Goal: Information Seeking & Learning: Learn about a topic

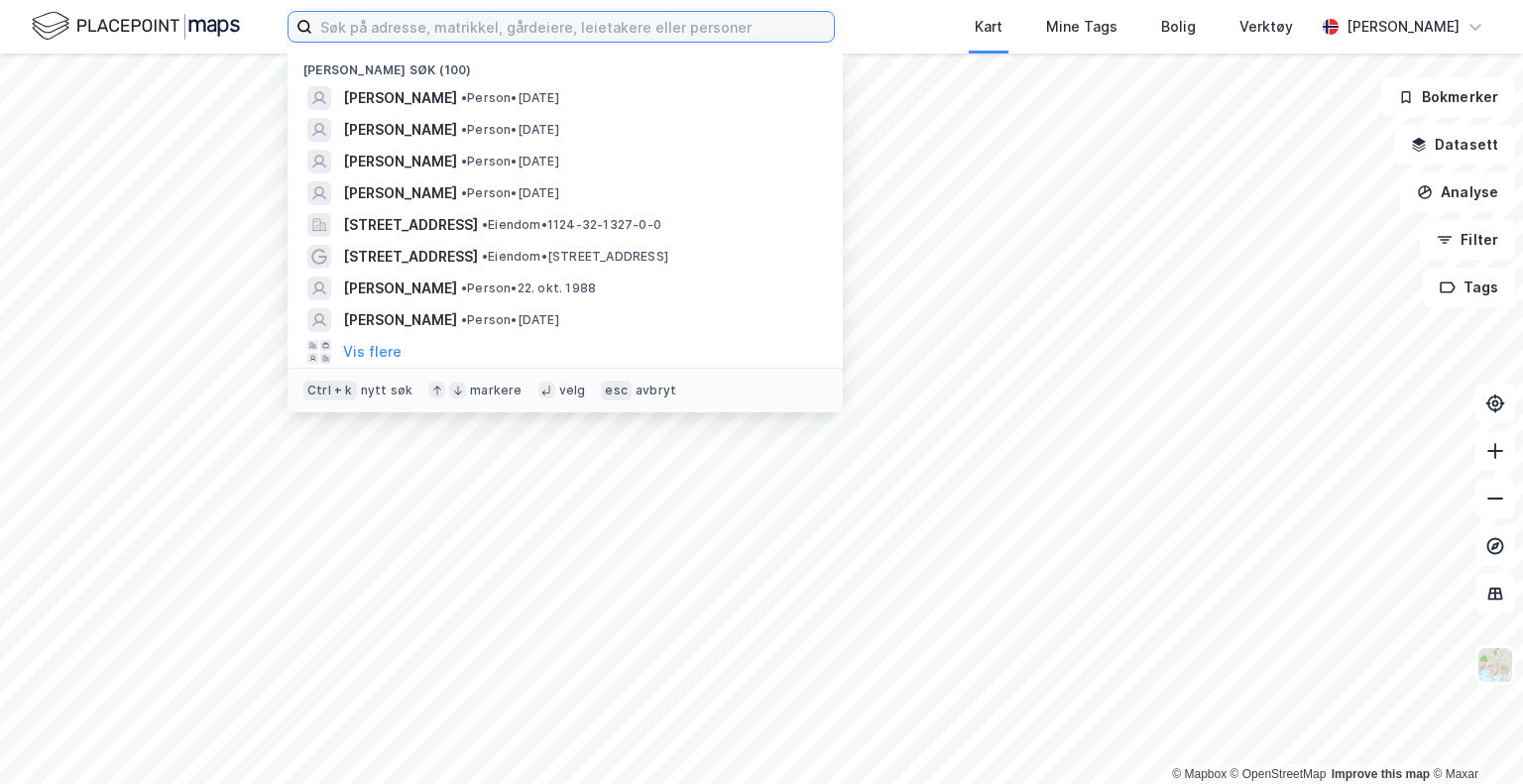
click at [400, 27] on input at bounding box center [573, 27] width 522 height 30
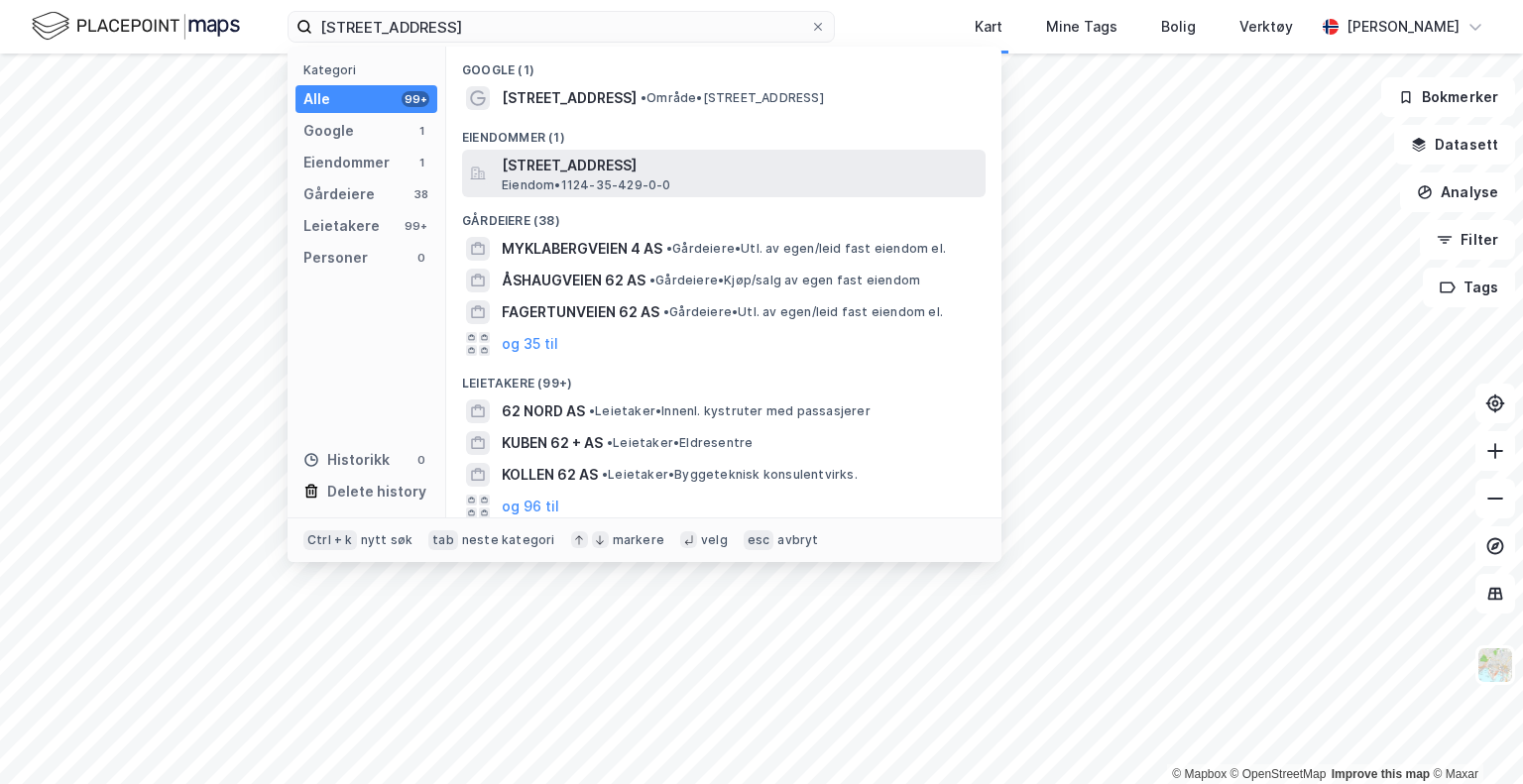
click at [615, 170] on span "[STREET_ADDRESS]" at bounding box center [740, 166] width 476 height 24
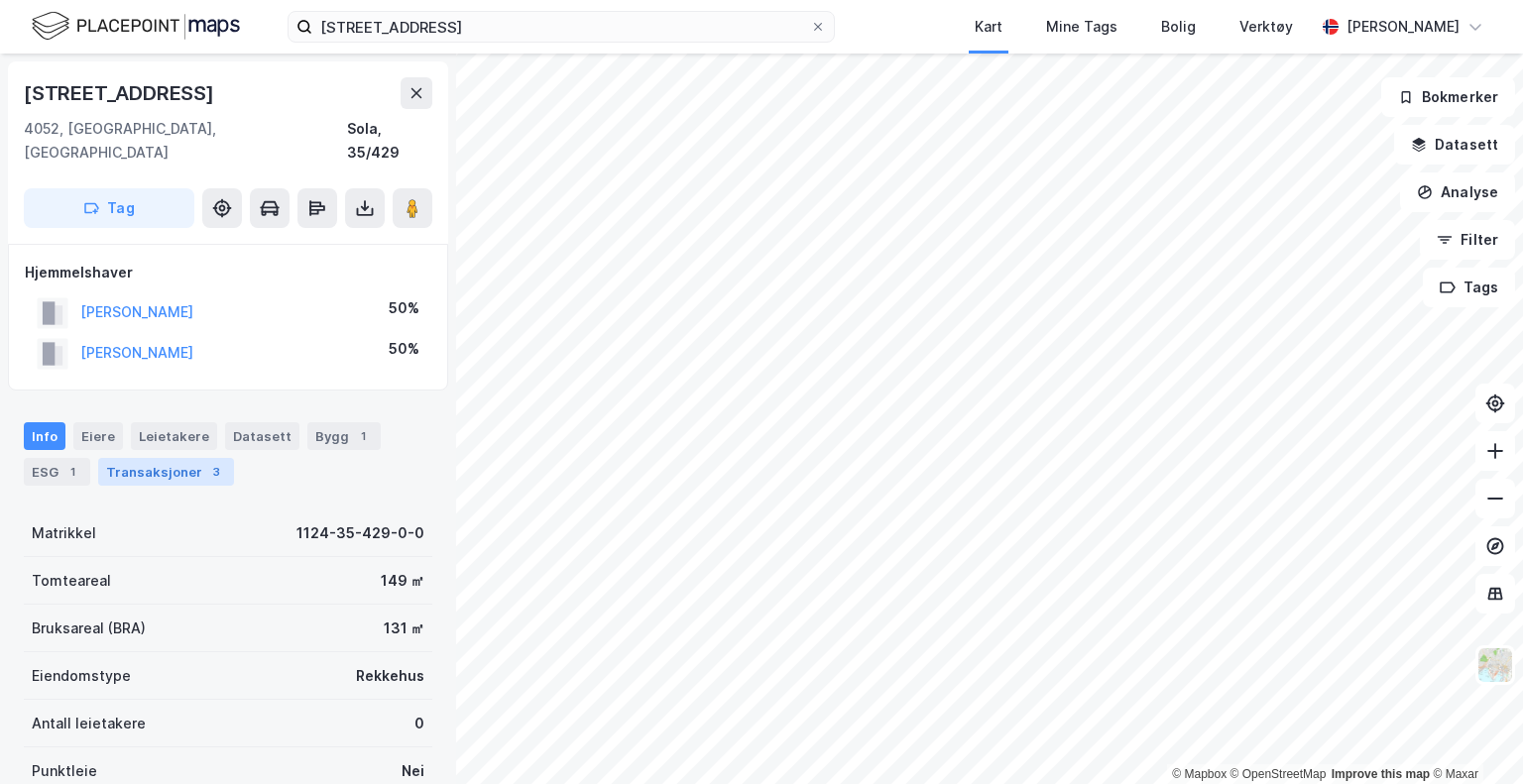
click at [171, 458] on div "Transaksjoner 3" at bounding box center [166, 472] width 136 height 28
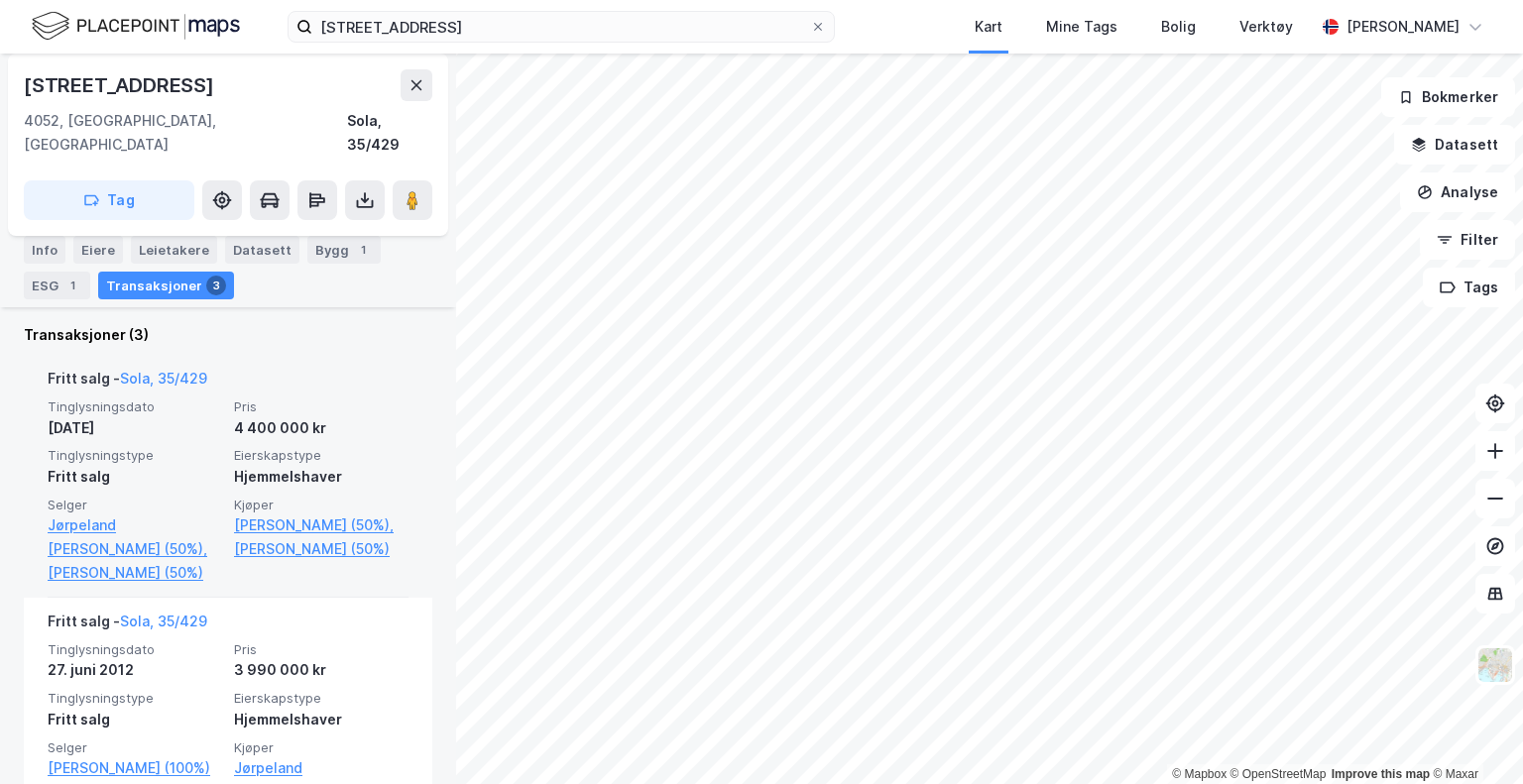
scroll to position [402, 0]
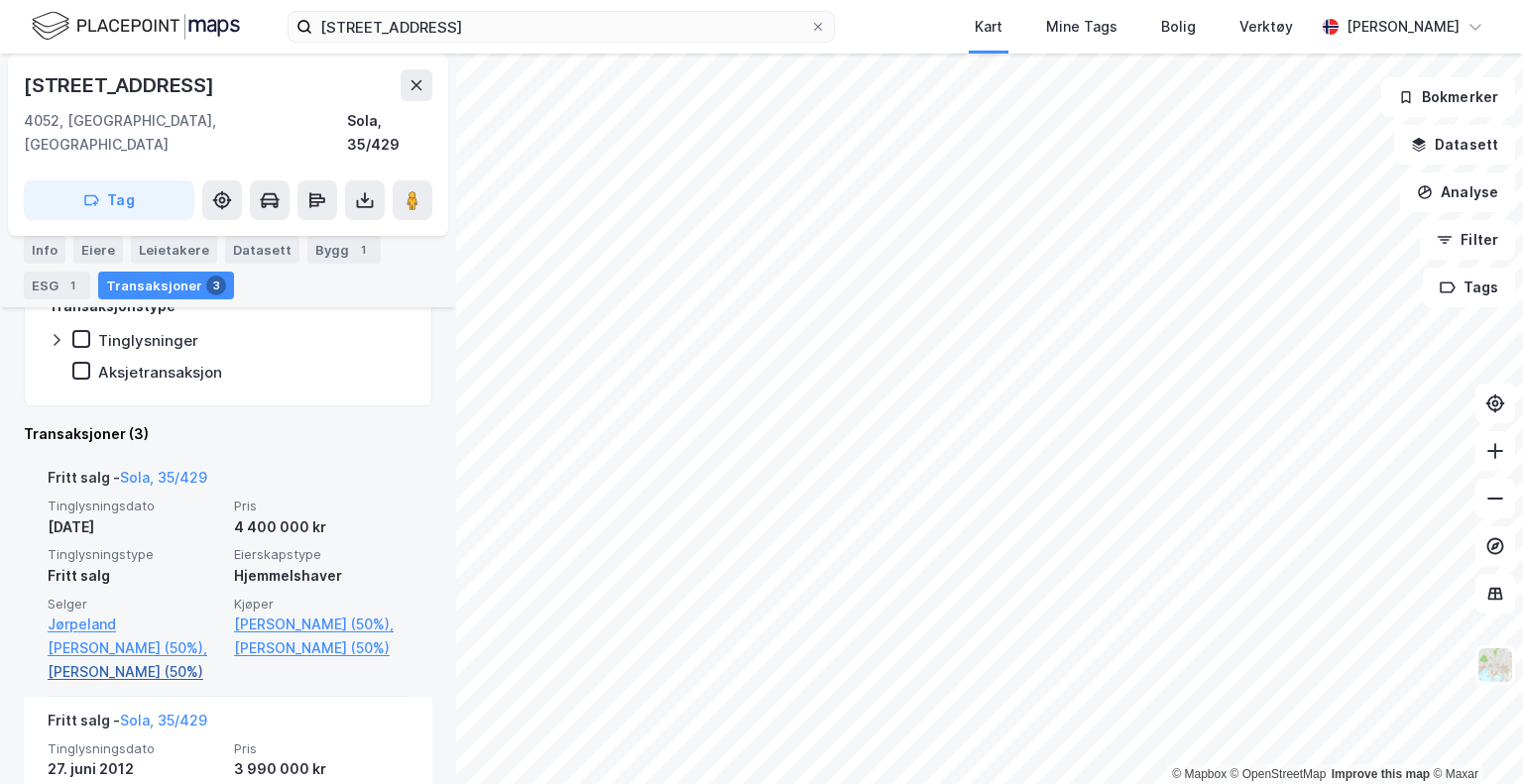
click at [139, 660] on link "[PERSON_NAME] (50%)" at bounding box center [135, 672] width 175 height 24
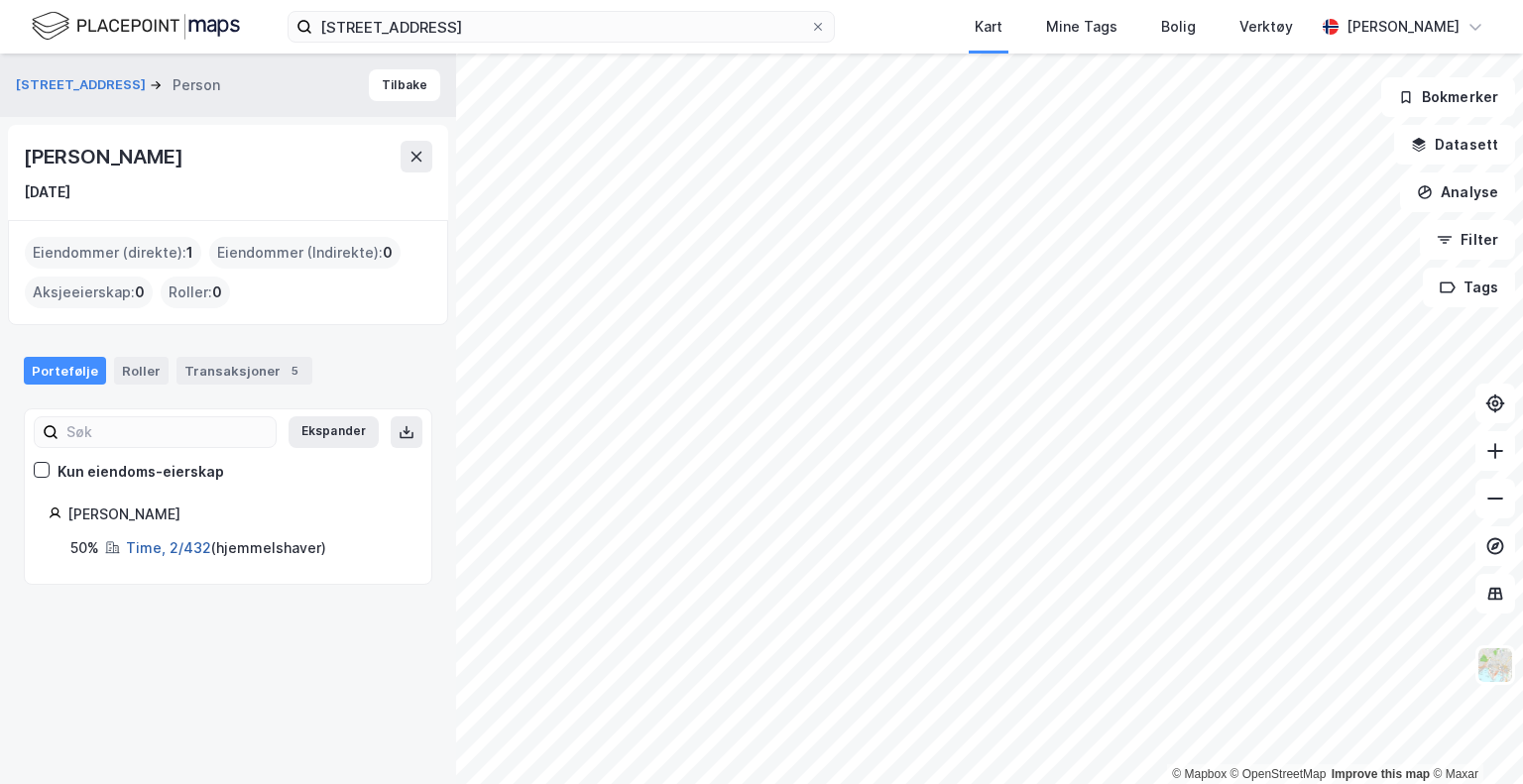
click at [188, 550] on link "Time, 2/432" at bounding box center [168, 548] width 85 height 17
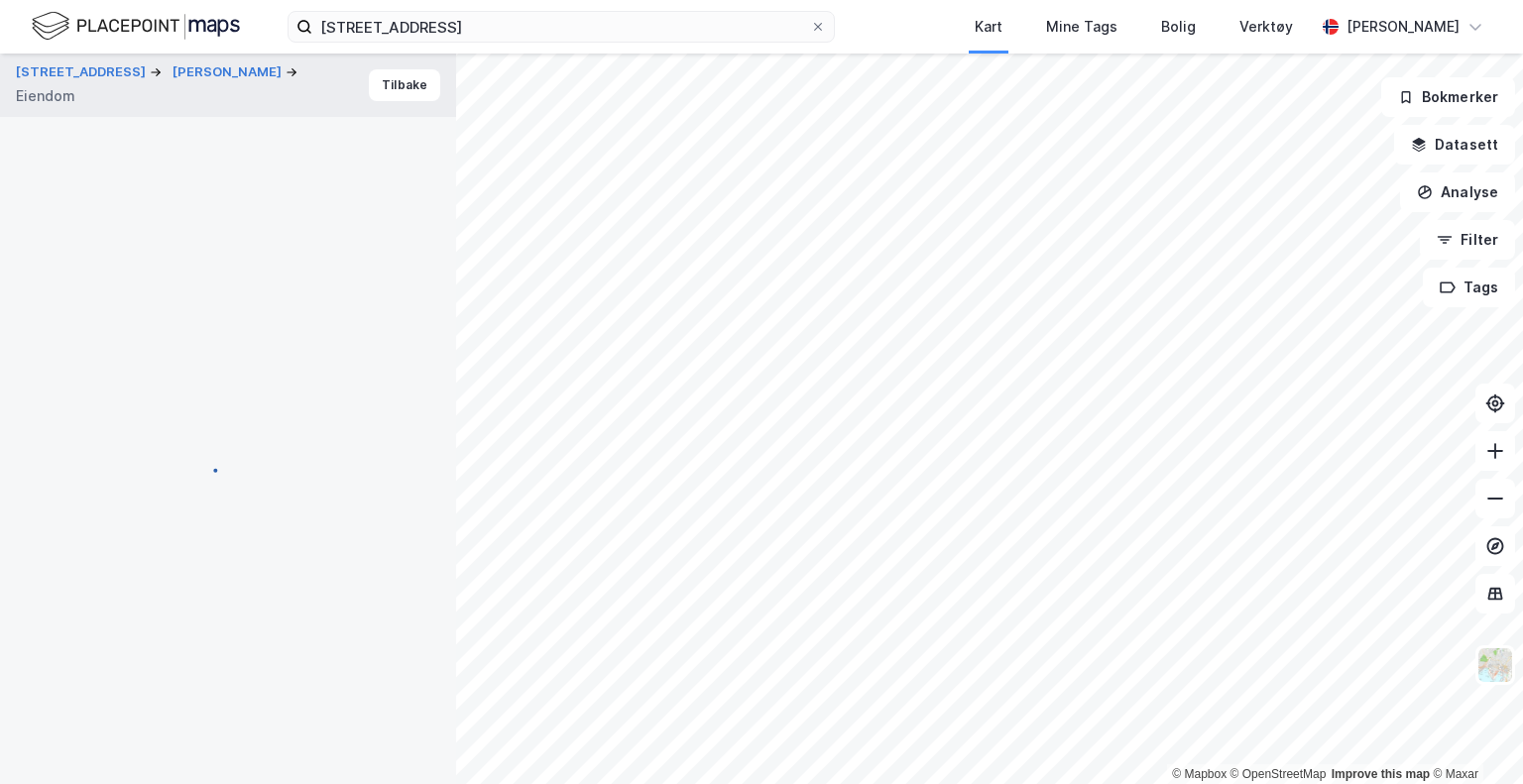
scroll to position [376, 0]
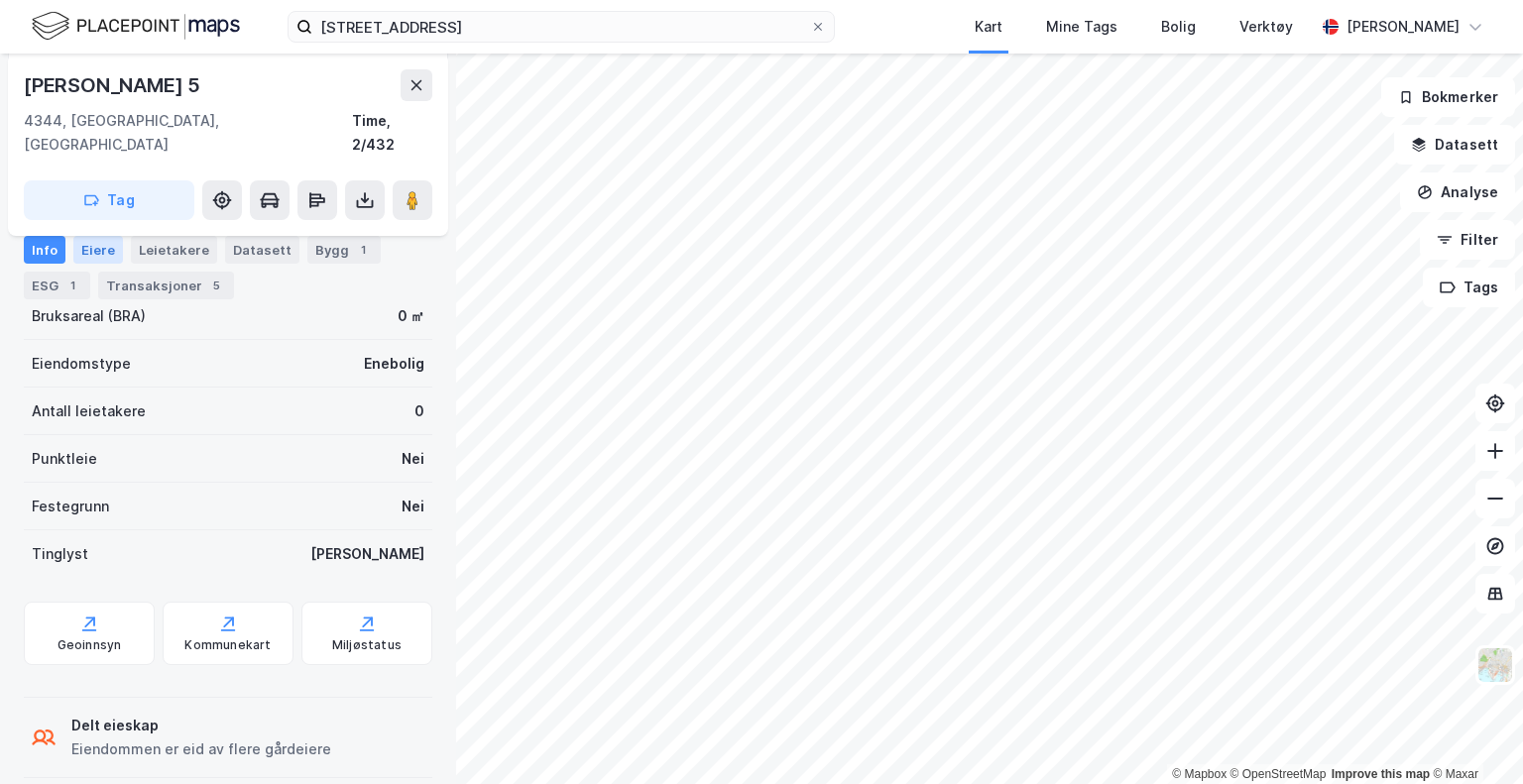
click at [102, 253] on div "Eiere" at bounding box center [99, 250] width 50 height 28
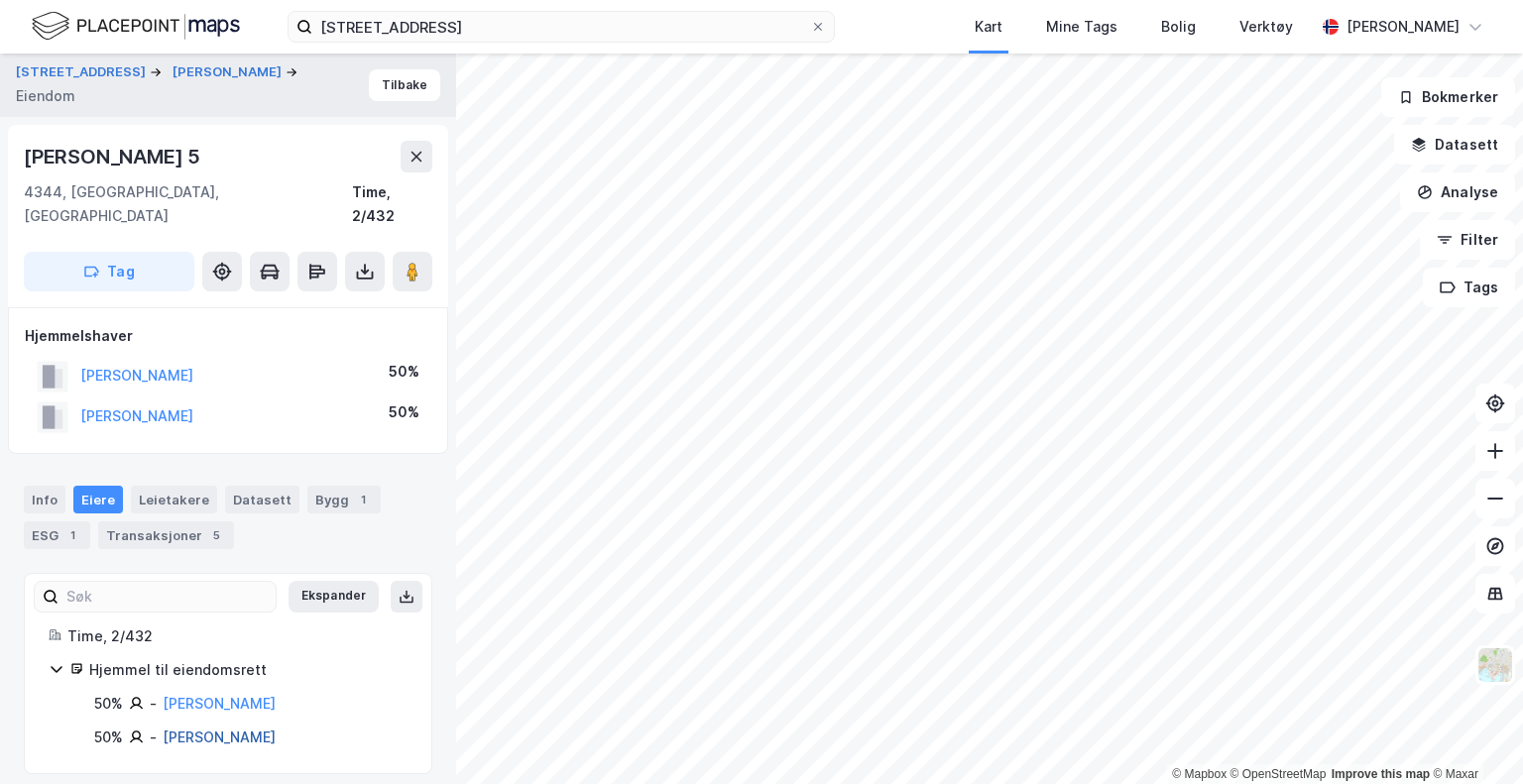
click at [205, 728] on link "[PERSON_NAME]" at bounding box center [219, 736] width 113 height 17
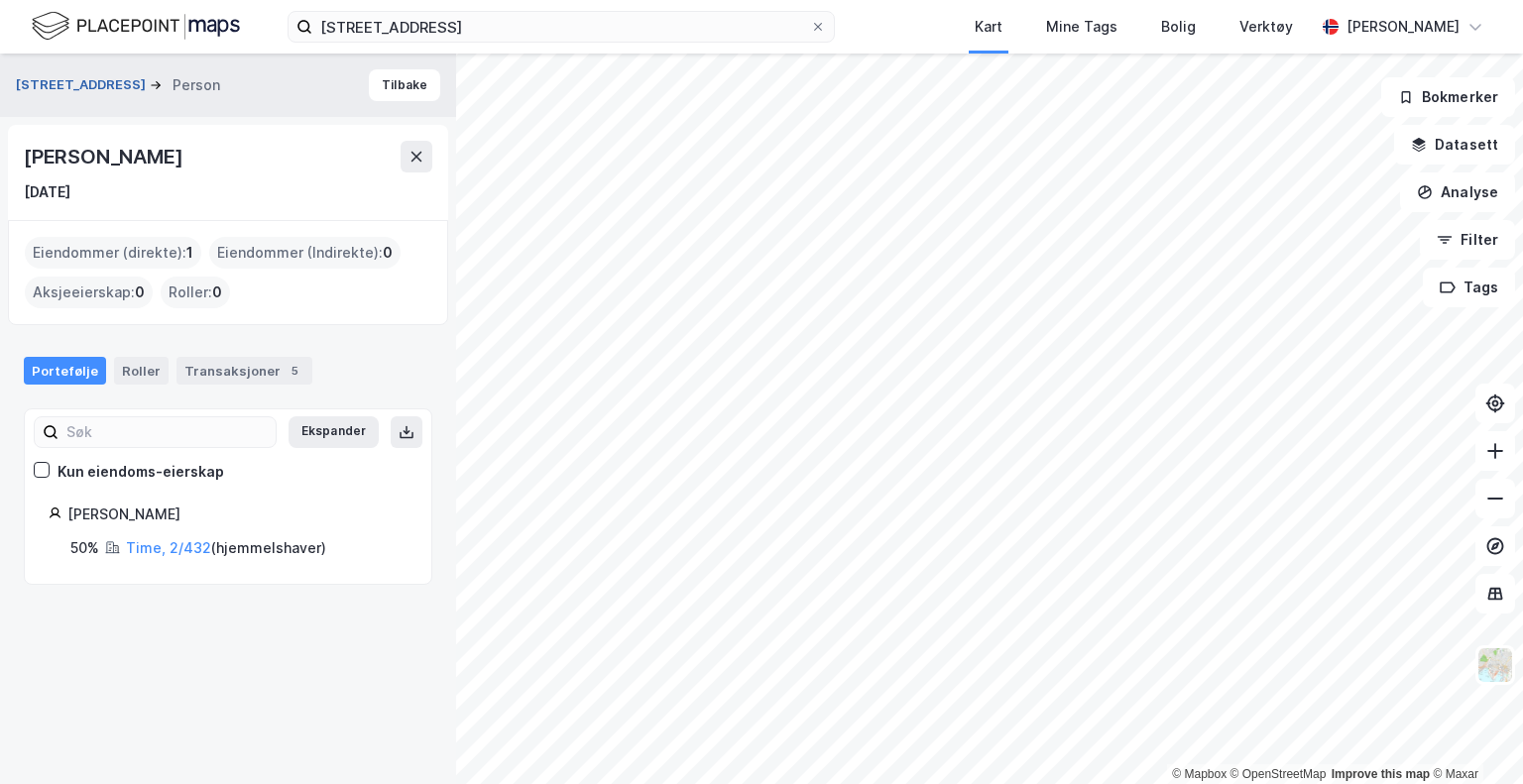
click at [83, 83] on button "[STREET_ADDRESS]" at bounding box center [83, 86] width 134 height 20
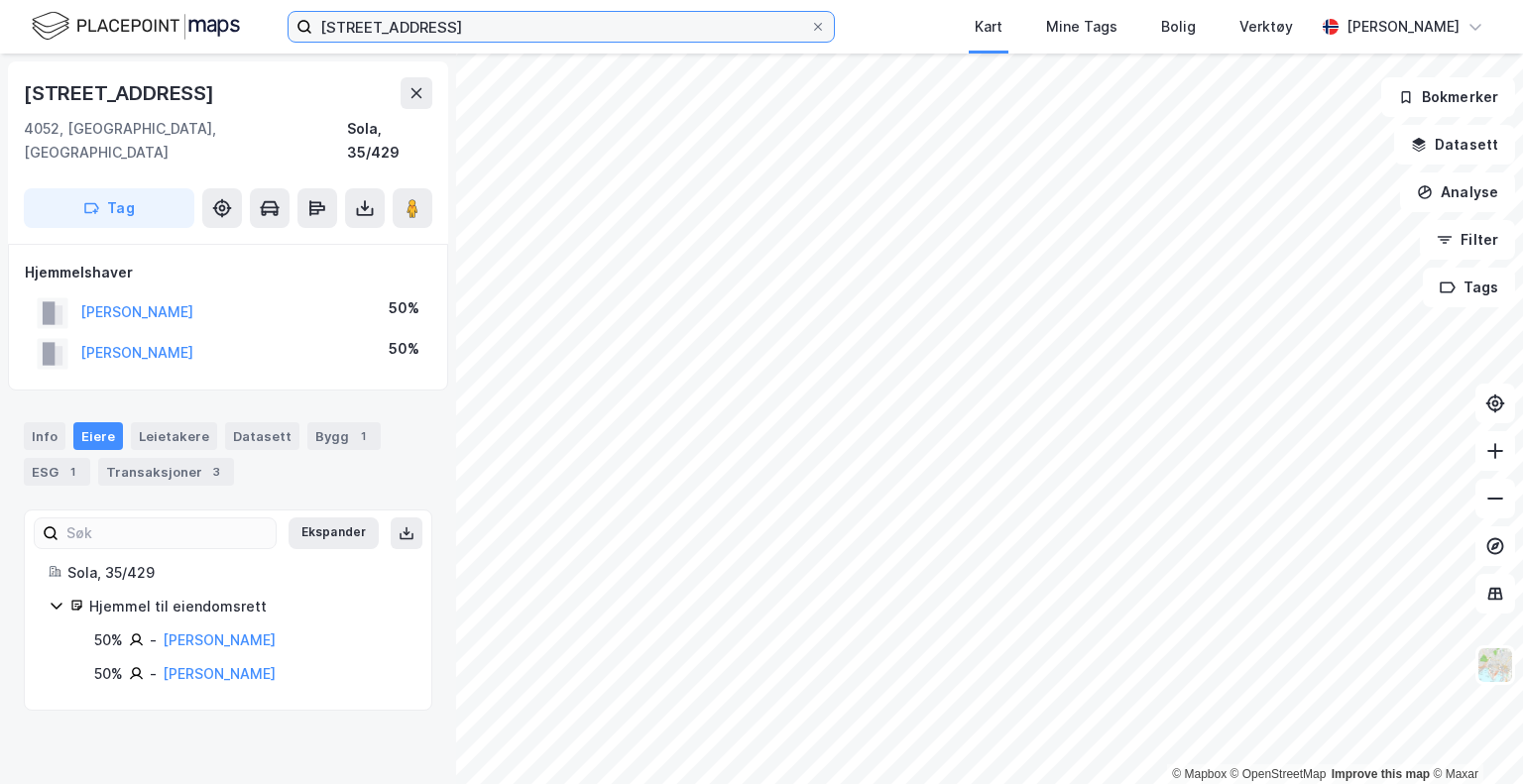
click at [547, 15] on input "[STREET_ADDRESS]" at bounding box center [561, 27] width 498 height 30
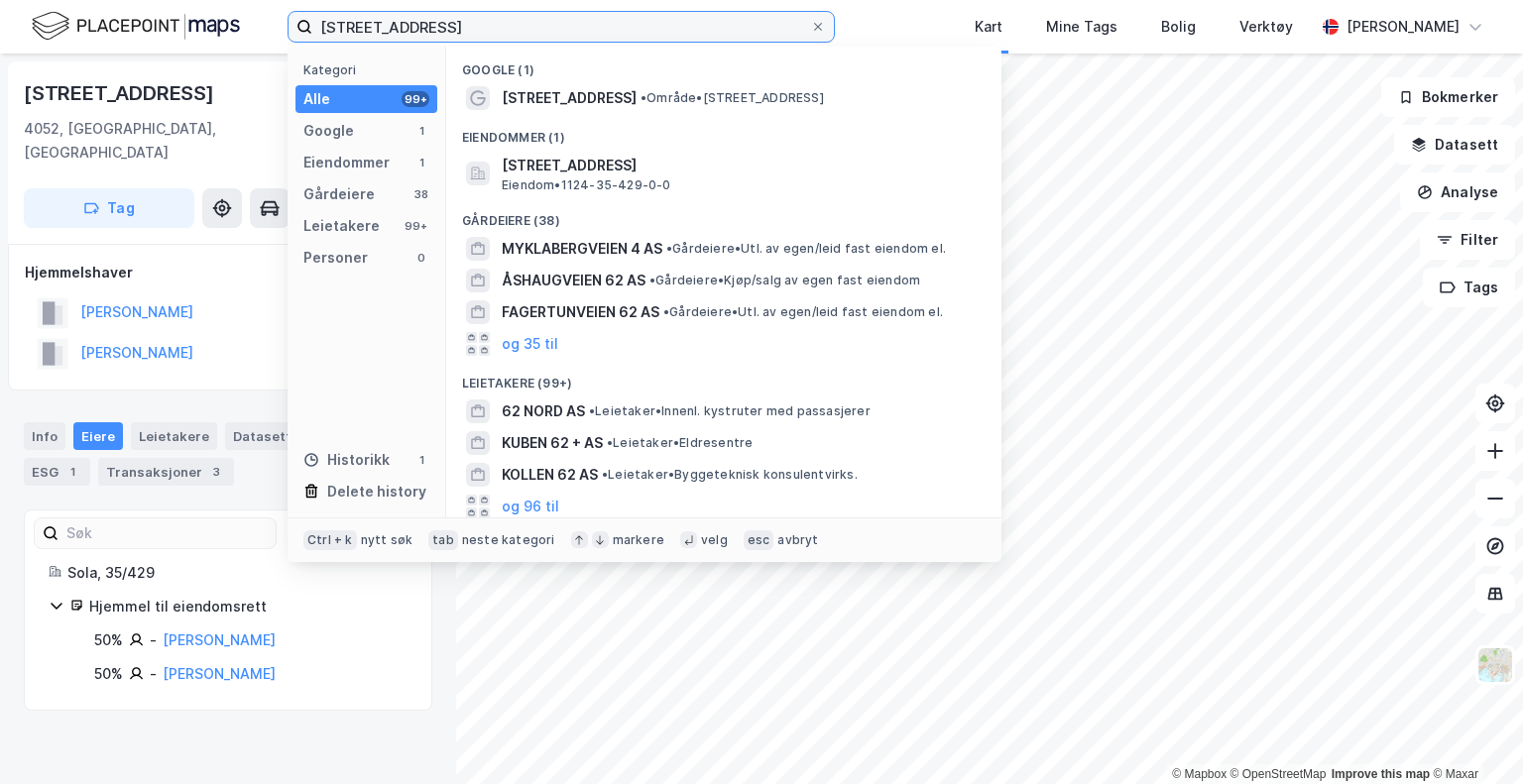
drag, startPoint x: 479, startPoint y: 14, endPoint x: 449, endPoint y: 14, distance: 30.0
click at [449, 14] on input "[STREET_ADDRESS]" at bounding box center [561, 27] width 498 height 30
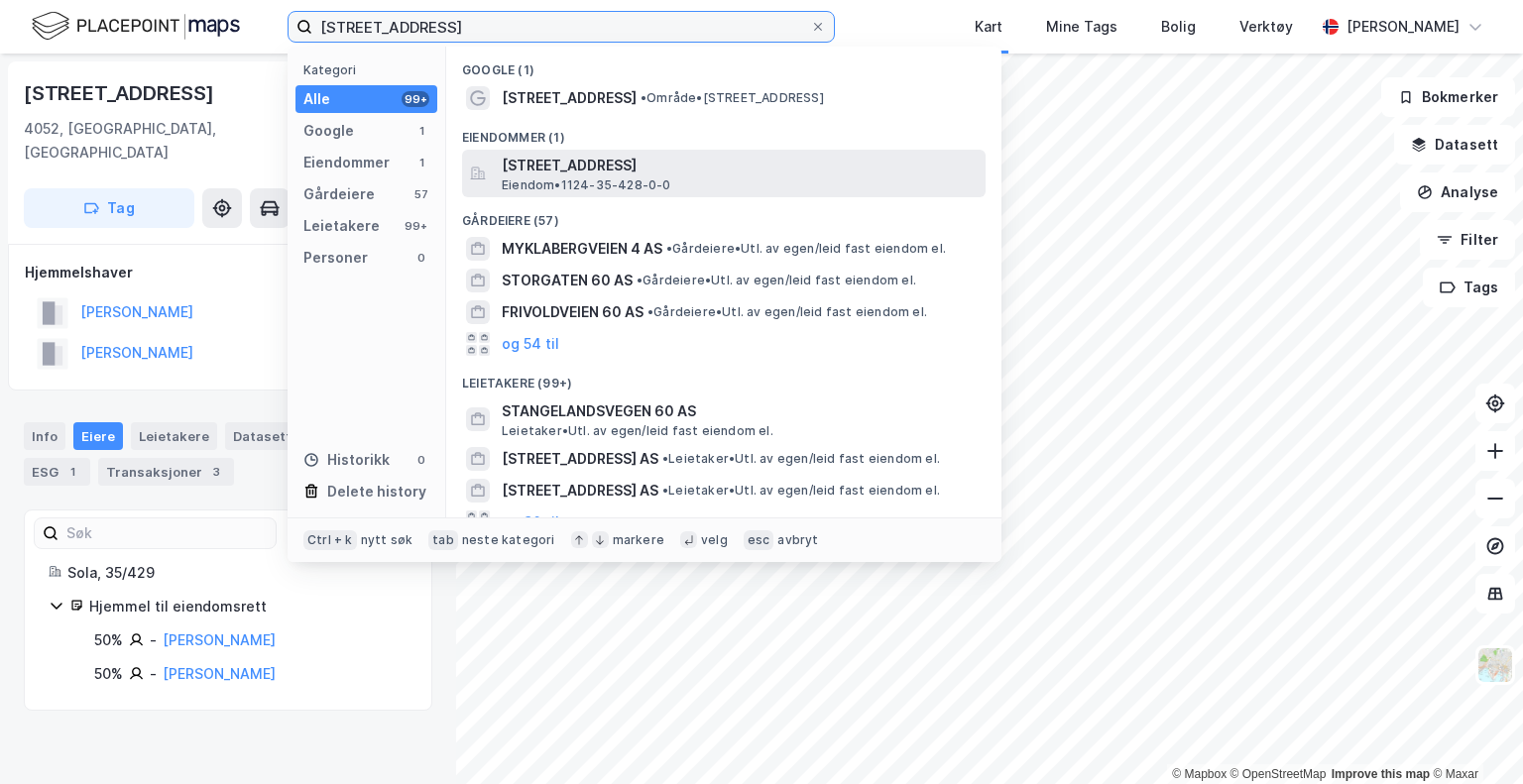
type input "[STREET_ADDRESS]"
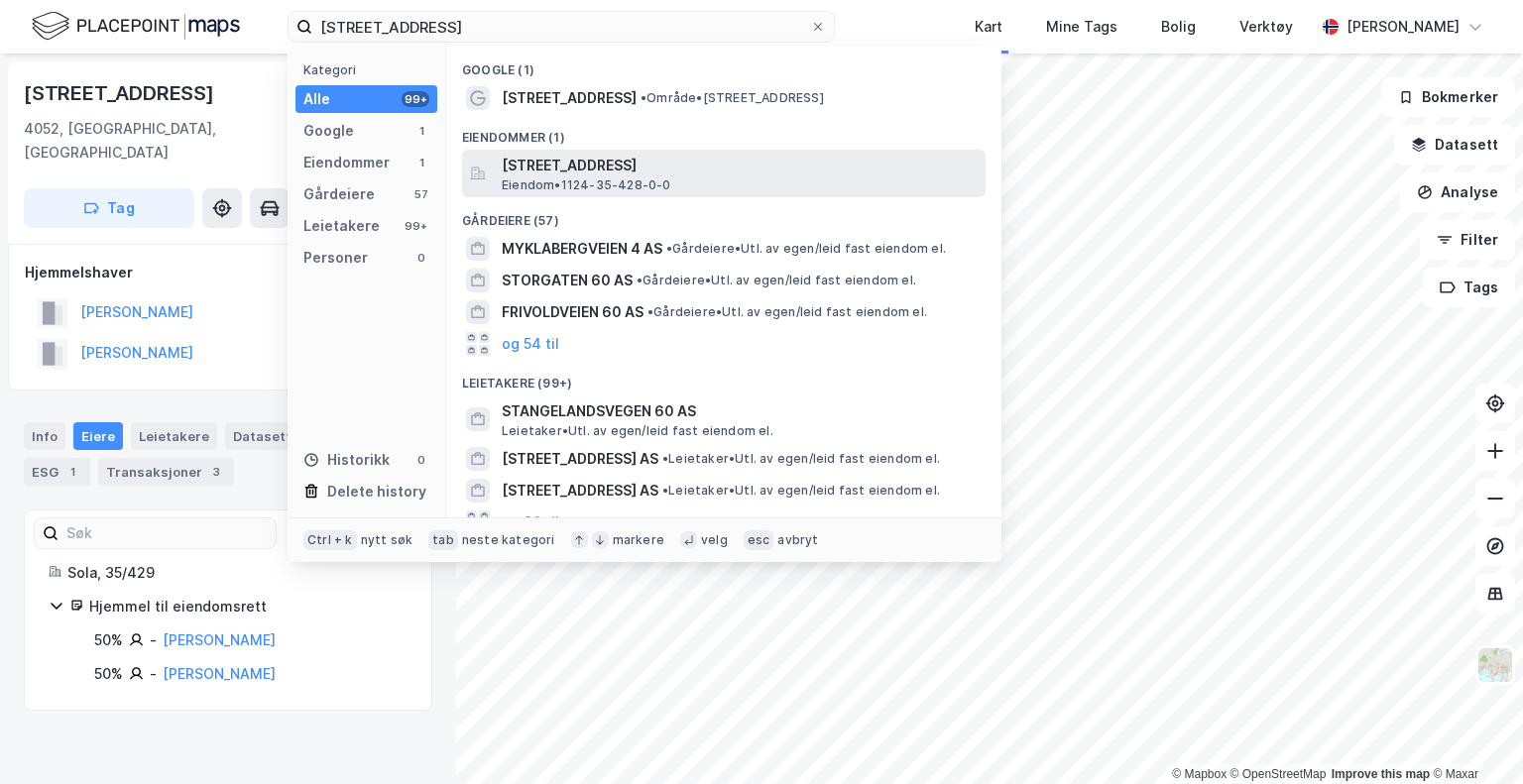
click at [608, 161] on span "[STREET_ADDRESS]" at bounding box center [740, 166] width 476 height 24
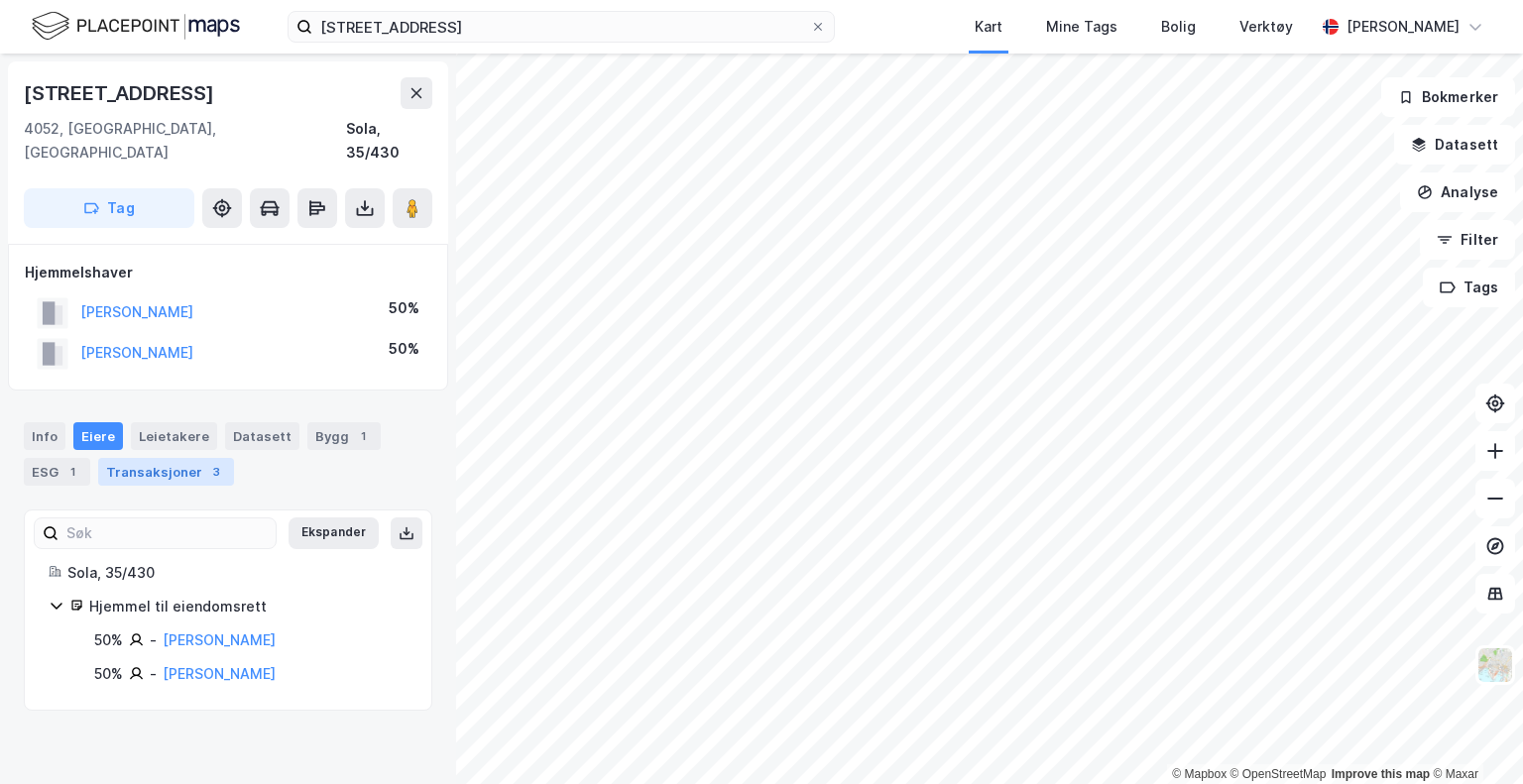
click at [155, 458] on div "Transaksjoner 3" at bounding box center [166, 472] width 136 height 28
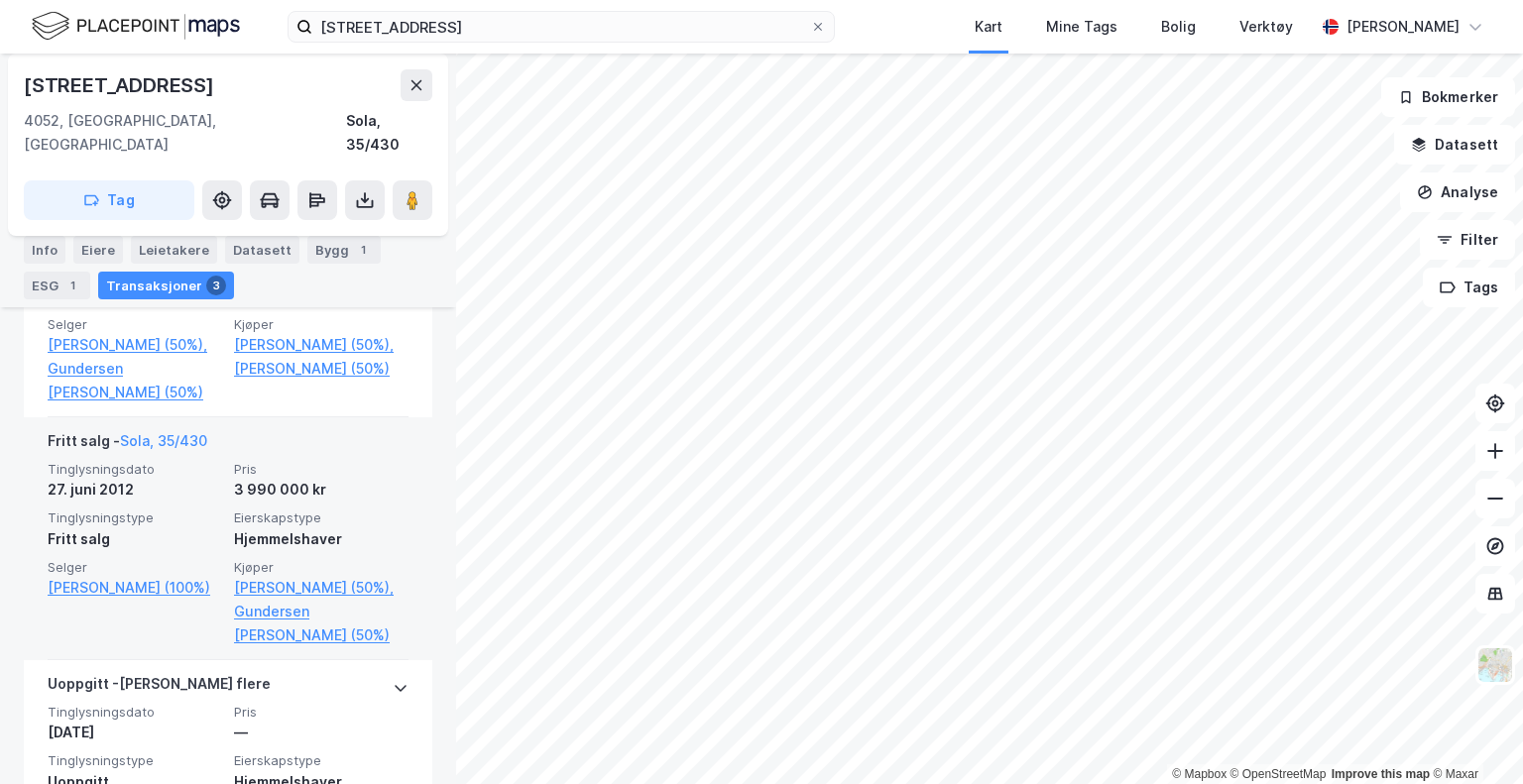
scroll to position [765, 0]
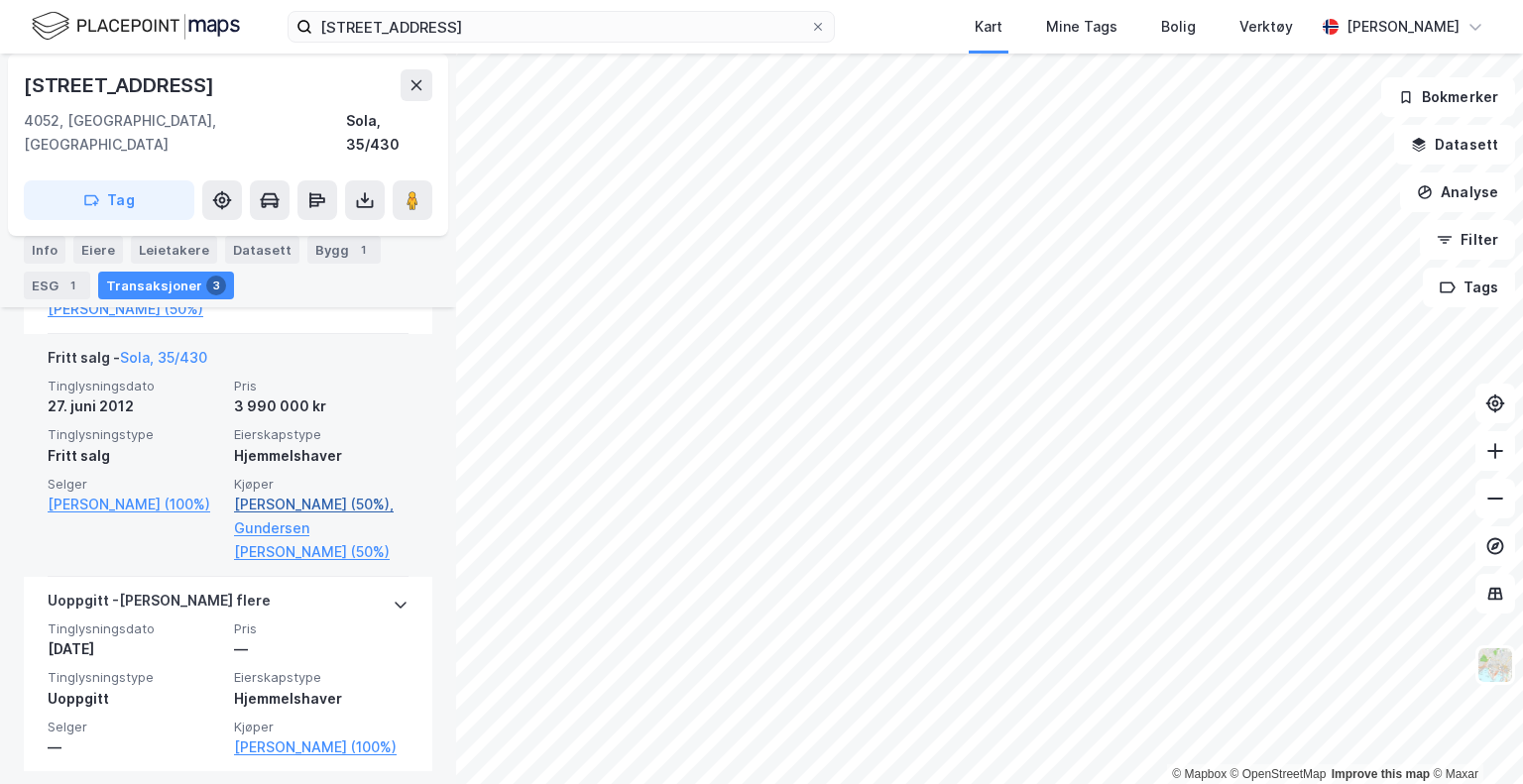
click at [291, 505] on link "[PERSON_NAME] (50%)," at bounding box center [321, 505] width 175 height 24
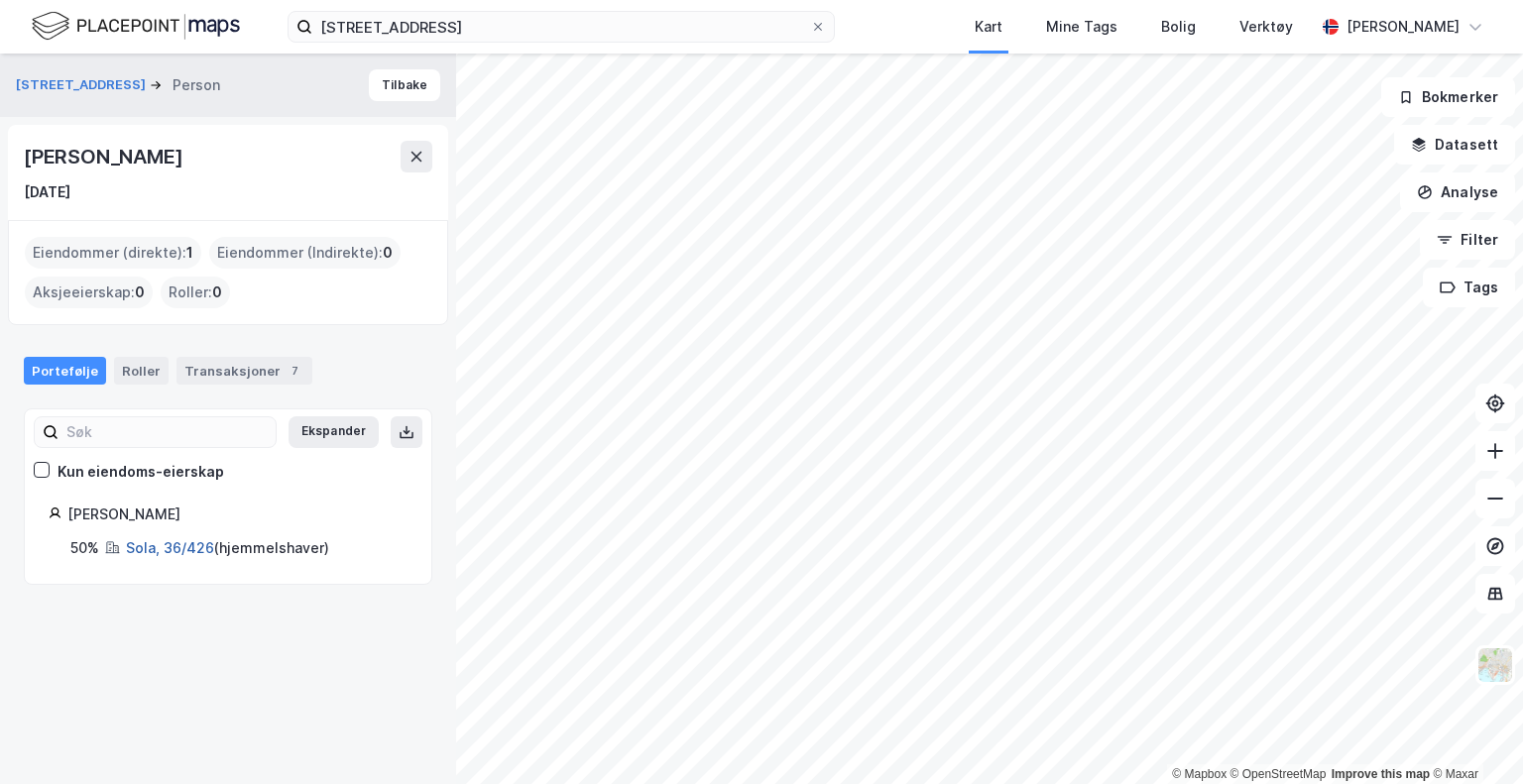
click at [174, 546] on link "Sola, 36/426" at bounding box center [170, 548] width 88 height 17
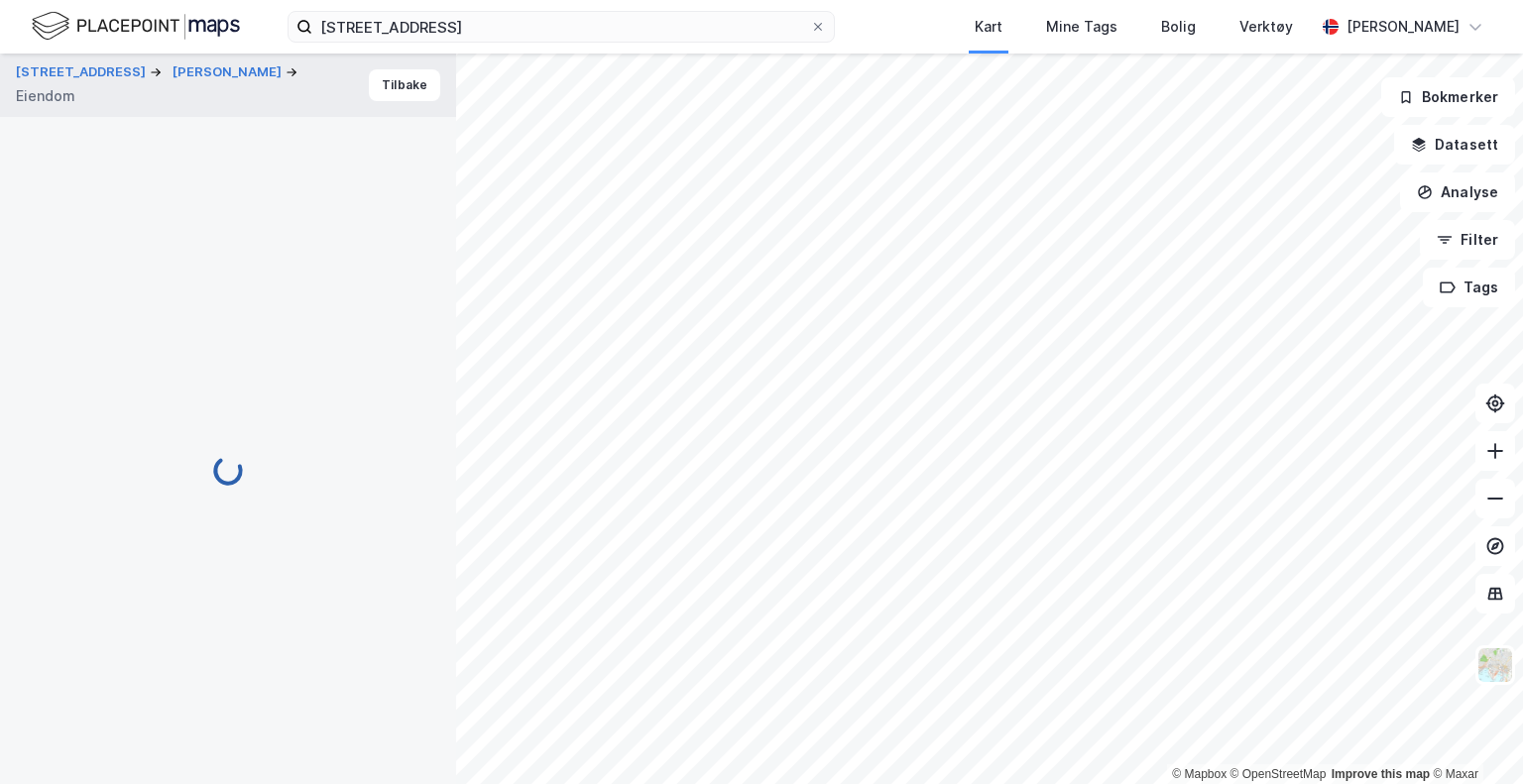
scroll to position [447, 0]
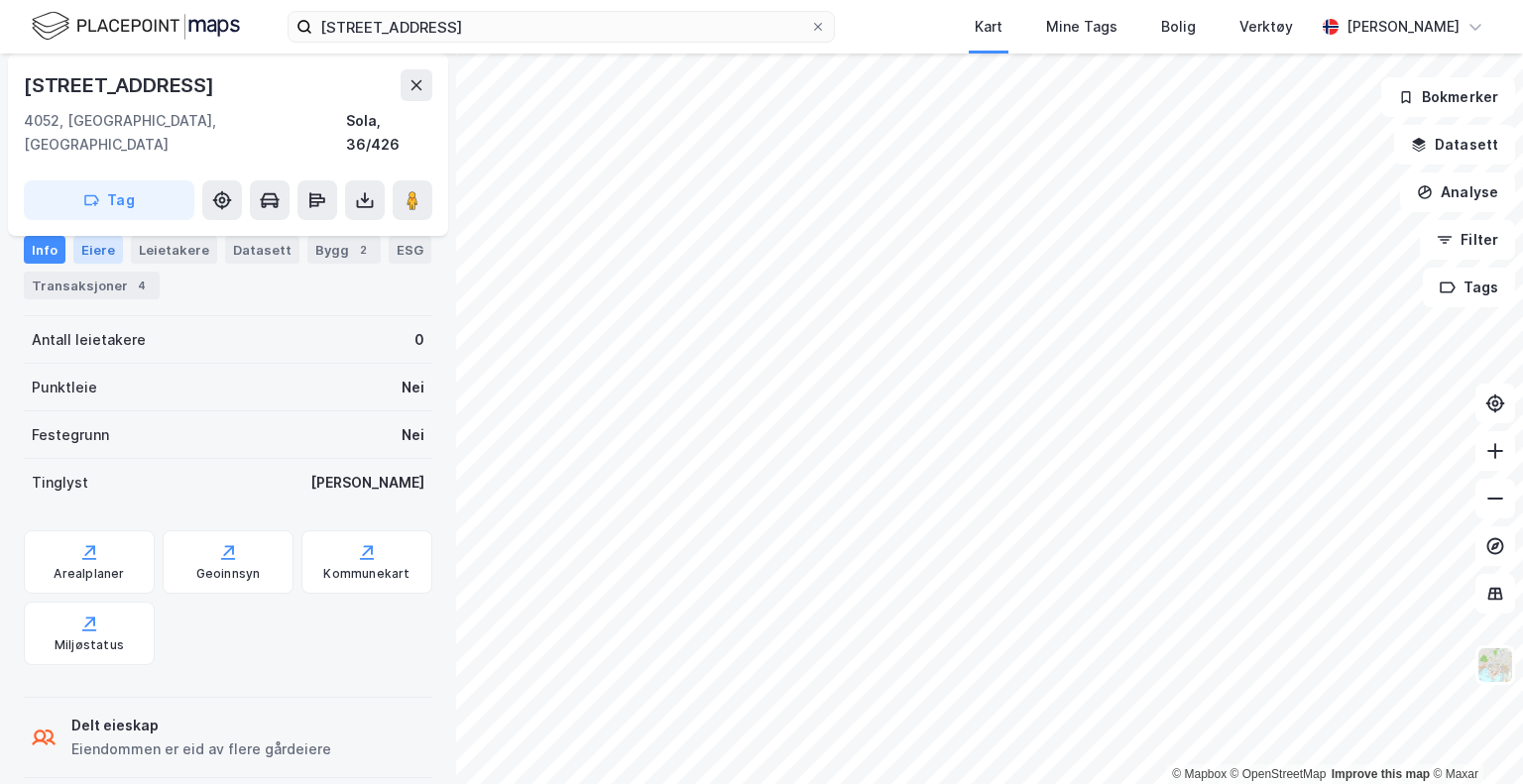
click at [111, 244] on div "Eiere" at bounding box center [99, 250] width 50 height 28
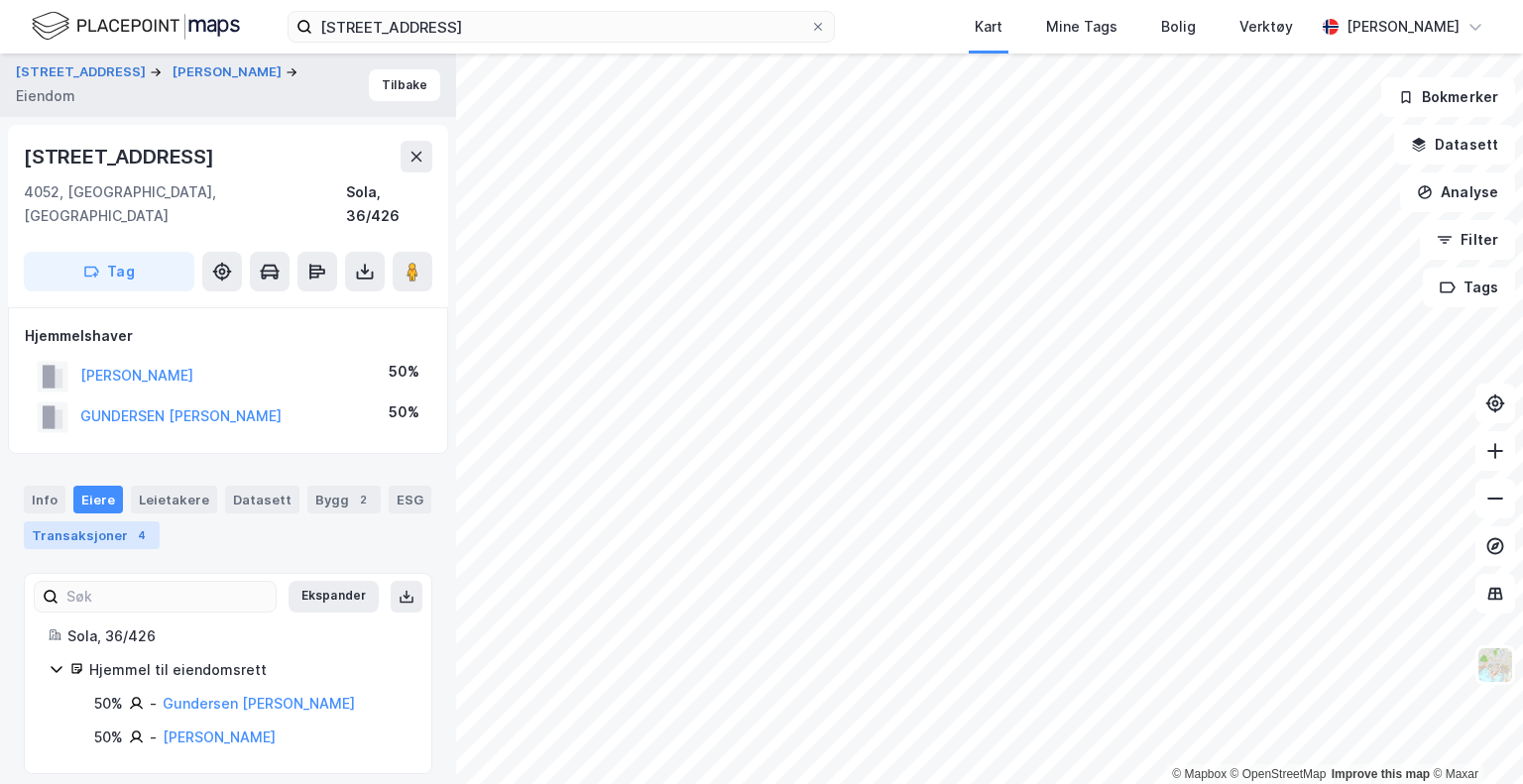
click at [123, 522] on div "Transaksjoner 4" at bounding box center [92, 536] width 136 height 28
